Goal: Information Seeking & Learning: Learn about a topic

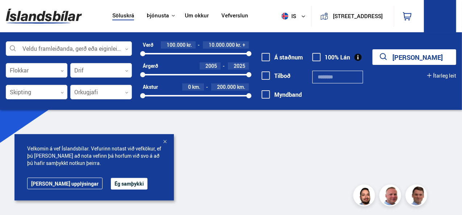
click at [166, 144] on div at bounding box center [164, 142] width 7 height 7
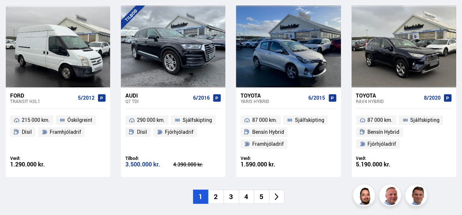
scroll to position [1061, 0]
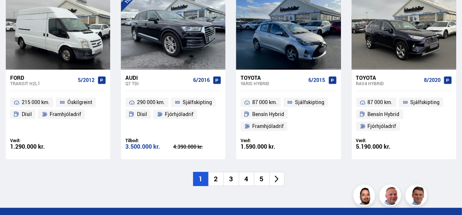
click at [215, 177] on li "2" at bounding box center [216, 179] width 15 height 14
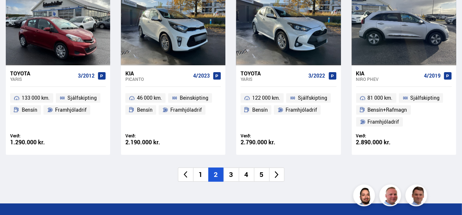
scroll to position [1089, 0]
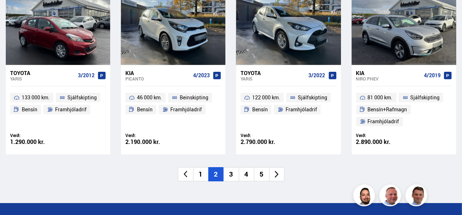
click at [232, 167] on li "3" at bounding box center [231, 174] width 15 height 14
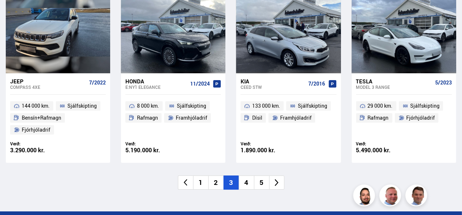
scroll to position [1082, 0]
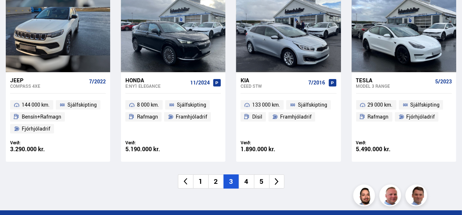
click at [247, 182] on li "4" at bounding box center [246, 181] width 15 height 14
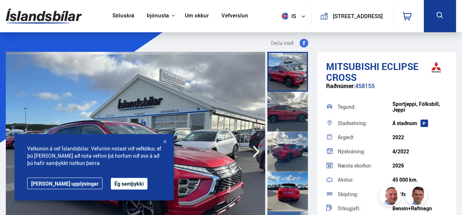
click at [164, 142] on div at bounding box center [164, 142] width 7 height 7
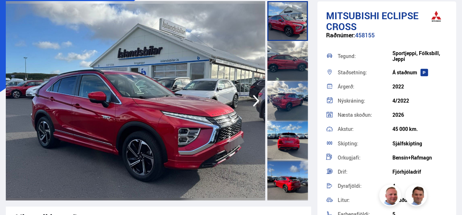
click at [258, 98] on icon "button" at bounding box center [256, 100] width 15 height 17
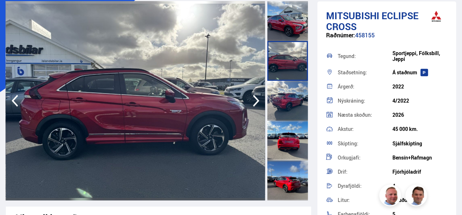
click at [258, 98] on icon "button" at bounding box center [256, 100] width 15 height 17
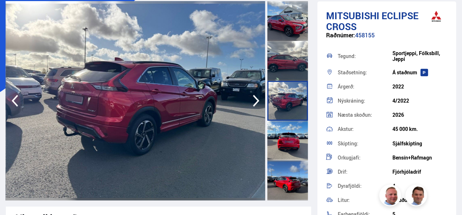
click at [258, 98] on icon "button" at bounding box center [256, 100] width 15 height 17
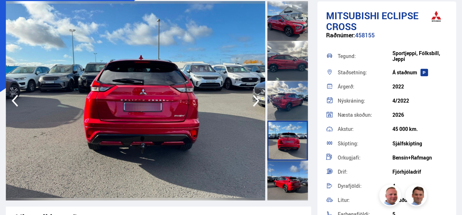
click at [258, 98] on icon "button" at bounding box center [256, 100] width 15 height 17
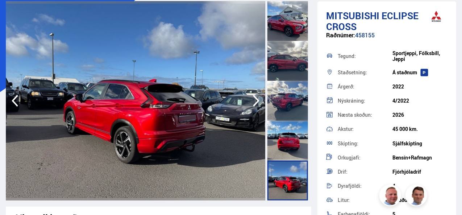
click at [258, 98] on icon "button" at bounding box center [256, 100] width 15 height 17
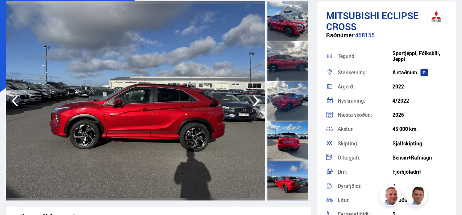
click at [258, 98] on icon "button" at bounding box center [256, 100] width 15 height 17
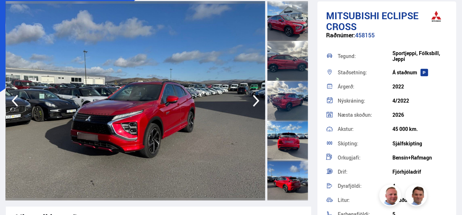
click at [258, 98] on icon "button" at bounding box center [256, 100] width 15 height 17
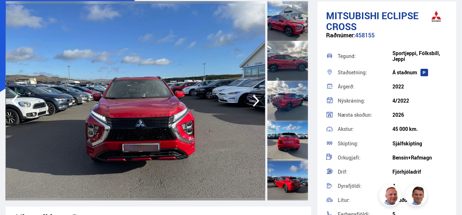
click at [258, 98] on icon "button" at bounding box center [256, 100] width 15 height 17
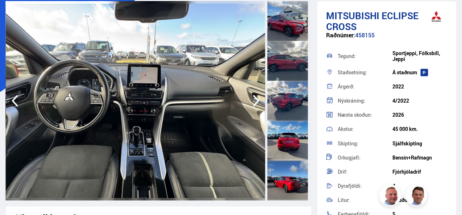
click at [258, 98] on icon "button" at bounding box center [256, 100] width 15 height 17
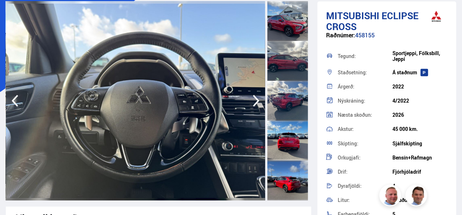
click at [14, 103] on icon "button" at bounding box center [15, 101] width 7 height 12
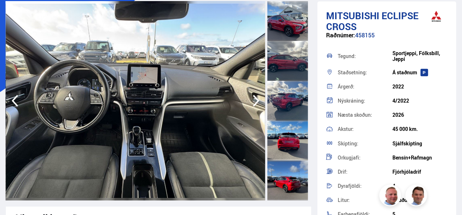
click at [255, 99] on icon "button" at bounding box center [256, 100] width 15 height 17
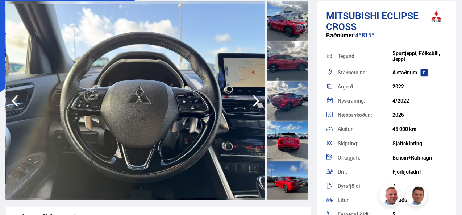
click at [255, 99] on icon "button" at bounding box center [256, 100] width 15 height 17
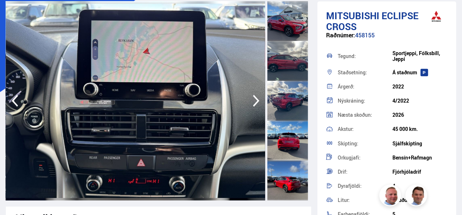
click at [255, 99] on icon "button" at bounding box center [256, 100] width 15 height 17
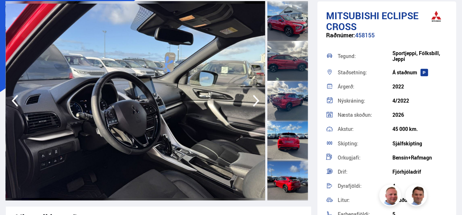
click at [255, 99] on icon "button" at bounding box center [256, 100] width 15 height 17
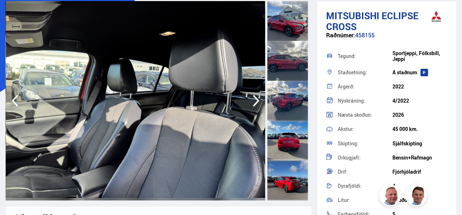
click at [255, 99] on icon "button" at bounding box center [256, 100] width 15 height 17
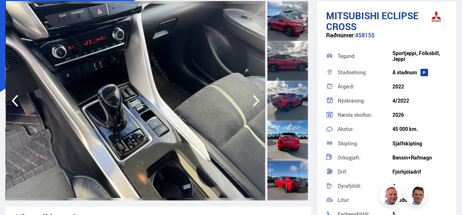
click at [255, 99] on icon "button" at bounding box center [256, 100] width 15 height 17
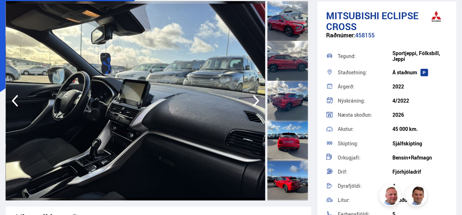
click at [255, 99] on icon "button" at bounding box center [256, 100] width 15 height 17
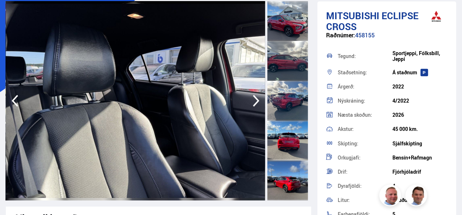
click at [255, 99] on icon "button" at bounding box center [256, 100] width 15 height 17
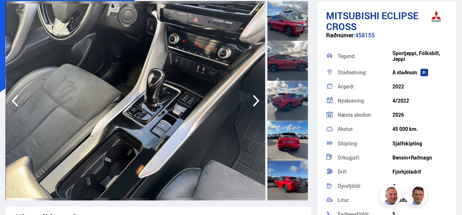
click at [255, 99] on icon "button" at bounding box center [256, 100] width 15 height 17
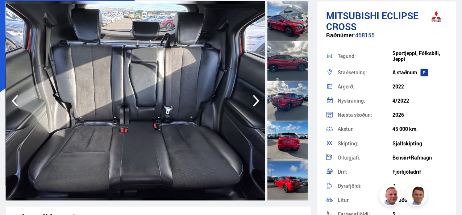
click at [255, 99] on icon "button" at bounding box center [256, 100] width 15 height 17
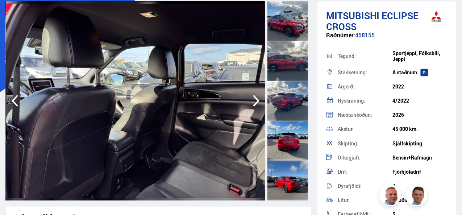
click at [255, 99] on icon "button" at bounding box center [256, 100] width 15 height 17
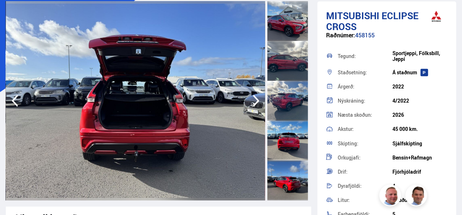
click at [255, 99] on icon "button" at bounding box center [256, 100] width 15 height 17
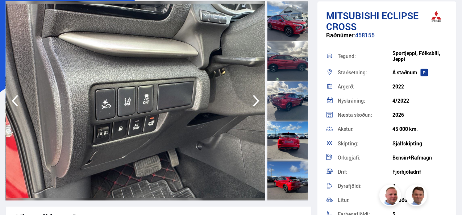
click at [255, 99] on icon "button" at bounding box center [256, 100] width 15 height 17
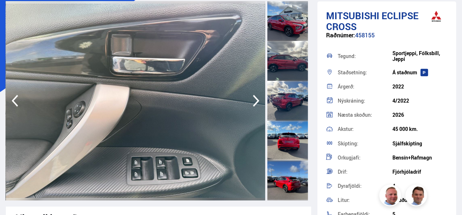
click at [255, 99] on icon "button" at bounding box center [256, 100] width 15 height 17
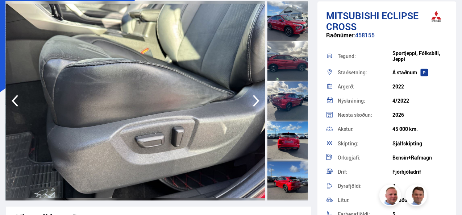
click at [255, 99] on icon "button" at bounding box center [256, 100] width 15 height 17
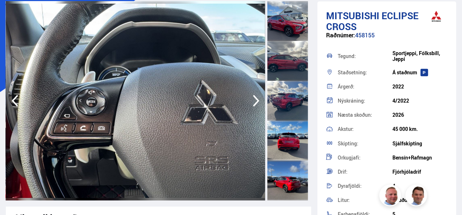
click at [255, 99] on icon "button" at bounding box center [256, 100] width 15 height 17
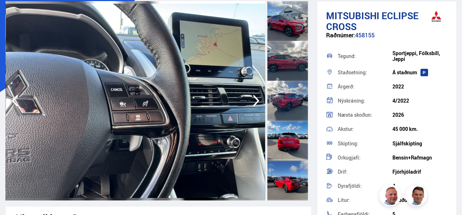
click at [255, 99] on icon "button" at bounding box center [256, 100] width 15 height 17
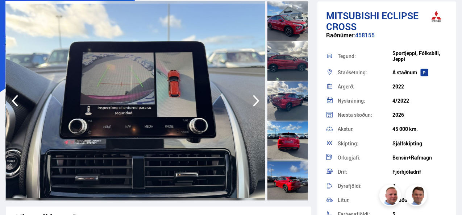
click at [255, 99] on icon "button" at bounding box center [256, 100] width 15 height 17
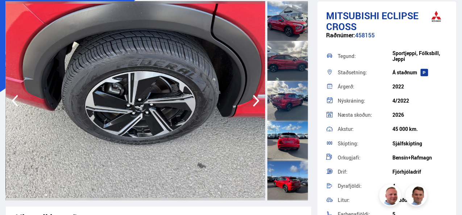
click at [255, 99] on icon "button" at bounding box center [256, 100] width 15 height 17
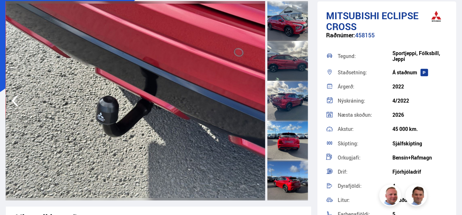
click at [255, 99] on img at bounding box center [136, 100] width 260 height 199
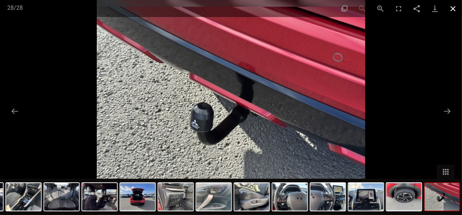
click at [453, 8] on button "Close gallery" at bounding box center [453, 8] width 18 height 17
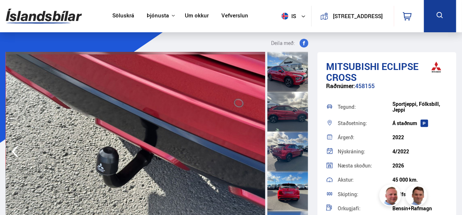
click at [285, 73] on div at bounding box center [288, 72] width 41 height 40
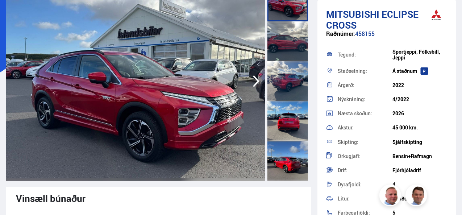
scroll to position [78, 0]
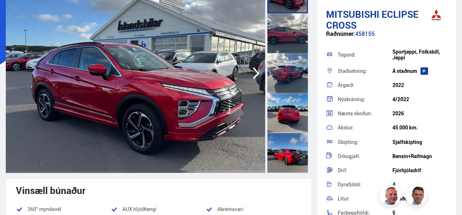
click at [255, 73] on icon "button" at bounding box center [256, 73] width 15 height 17
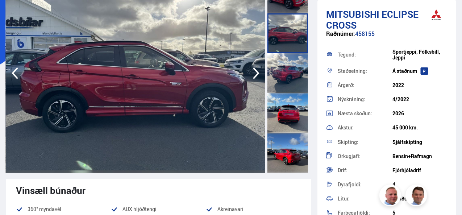
click at [255, 73] on icon "button" at bounding box center [256, 73] width 15 height 17
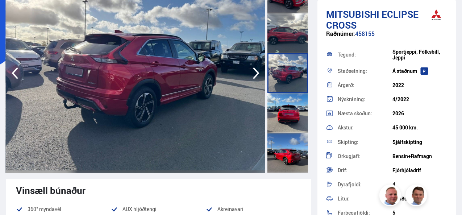
click at [255, 73] on icon "button" at bounding box center [256, 73] width 15 height 17
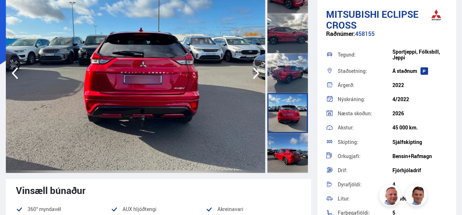
click at [255, 73] on icon "button" at bounding box center [256, 73] width 15 height 17
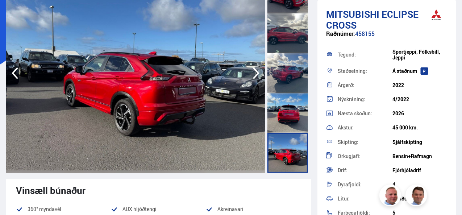
click at [255, 73] on icon "button" at bounding box center [256, 73] width 15 height 17
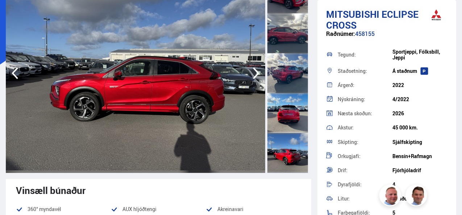
click at [255, 73] on icon "button" at bounding box center [256, 73] width 15 height 17
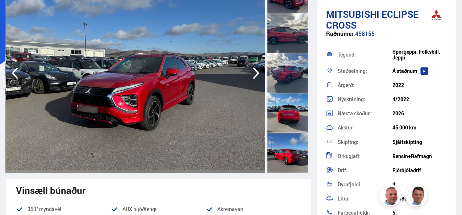
click at [258, 69] on icon "button" at bounding box center [256, 73] width 15 height 17
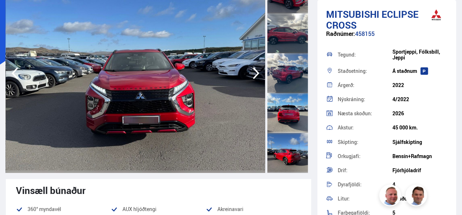
click at [258, 69] on icon "button" at bounding box center [256, 73] width 15 height 17
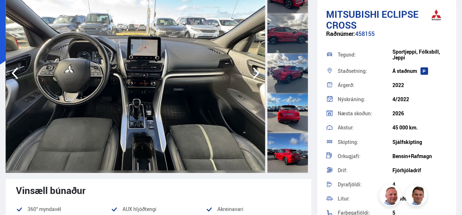
click at [16, 67] on icon "button" at bounding box center [15, 73] width 15 height 17
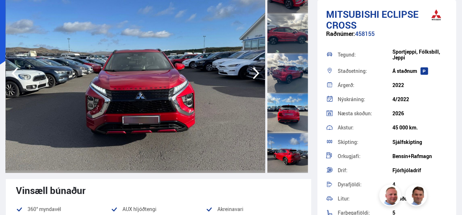
click at [256, 73] on icon "button" at bounding box center [256, 73] width 15 height 17
